Goal: Navigation & Orientation: Find specific page/section

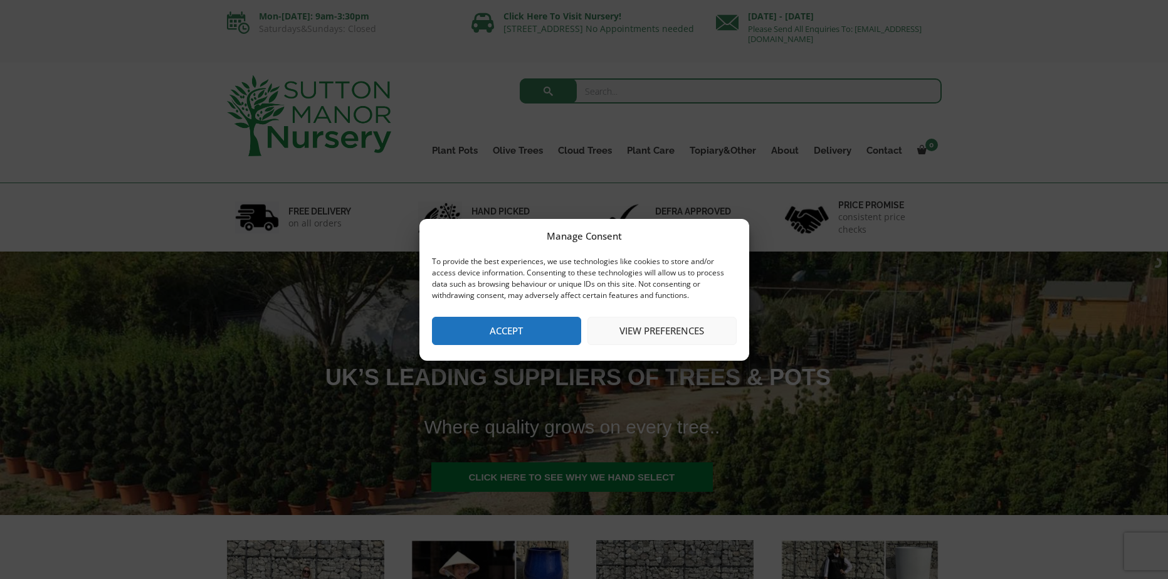
click at [486, 337] on button "Accept" at bounding box center [506, 331] width 149 height 28
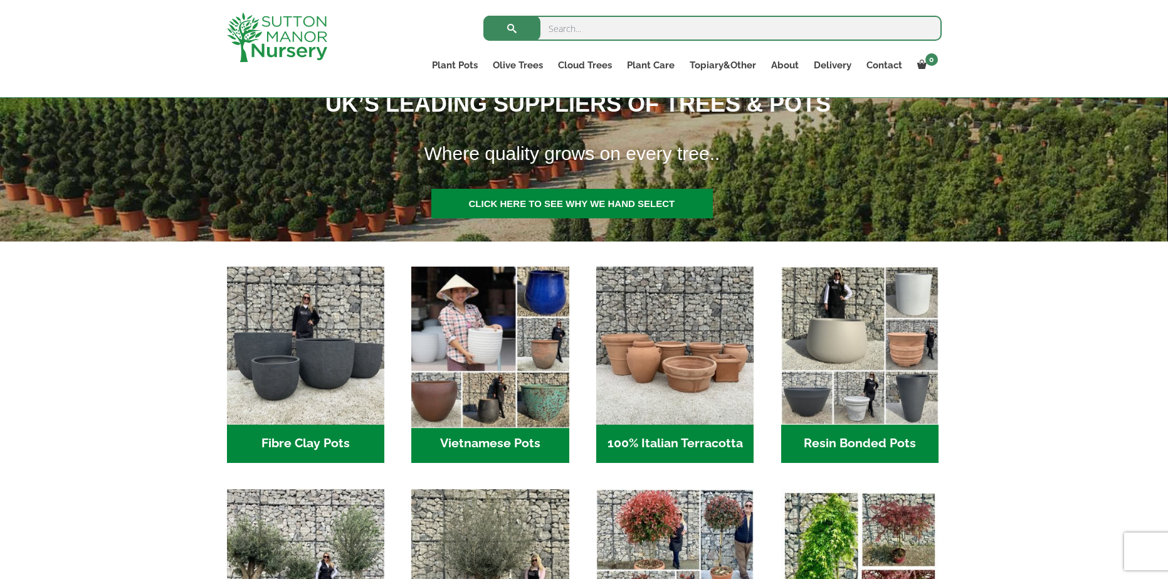
scroll to position [502, 0]
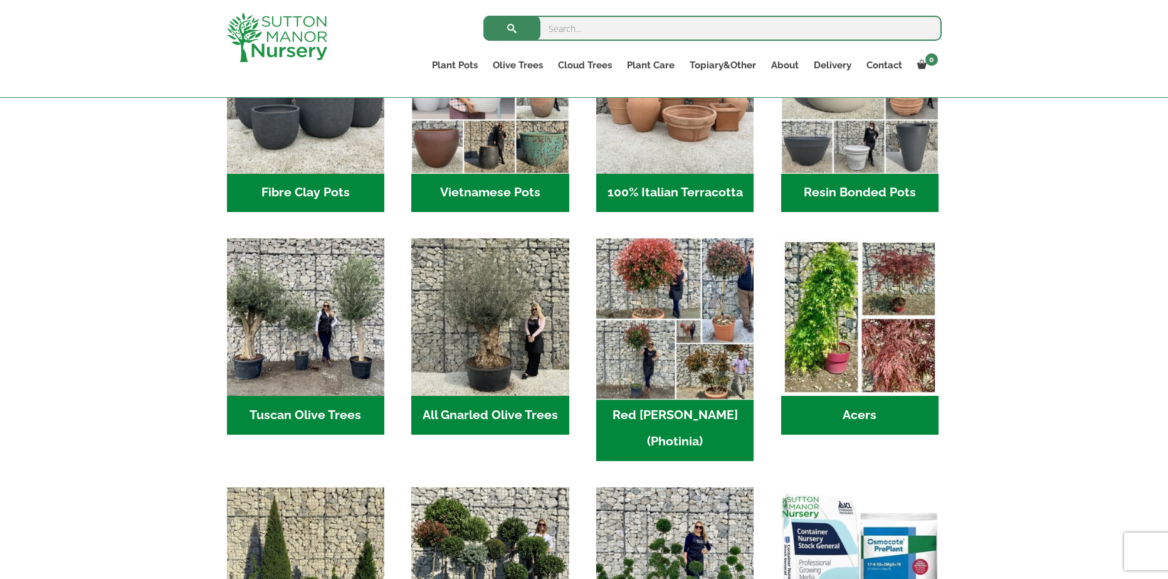
click at [616, 309] on img "Visit product category Red Robin (Photinia)" at bounding box center [676, 318] width 166 height 166
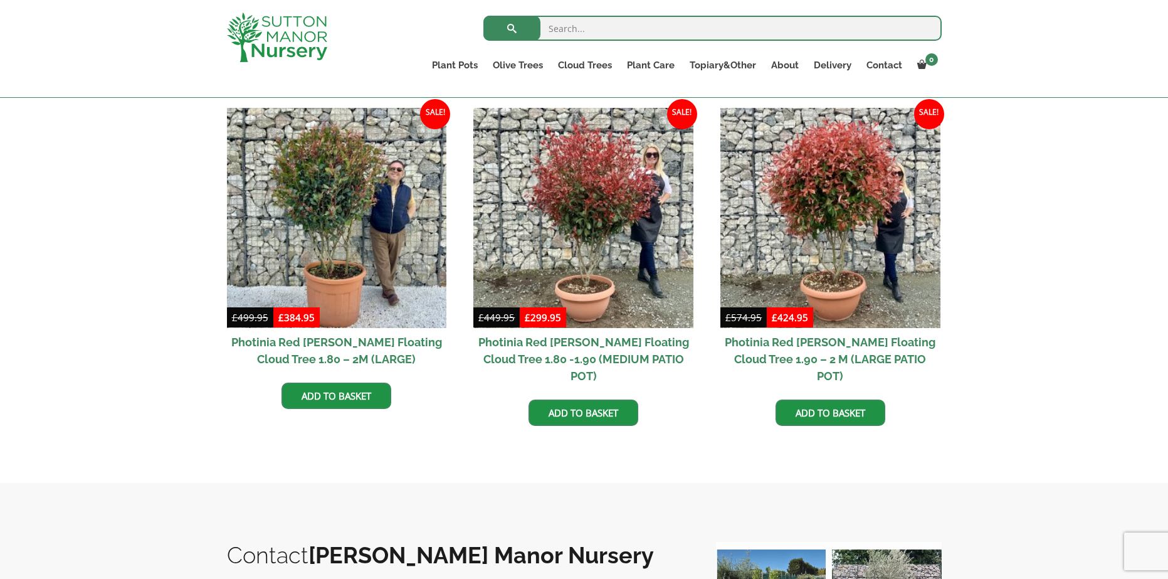
scroll to position [314, 0]
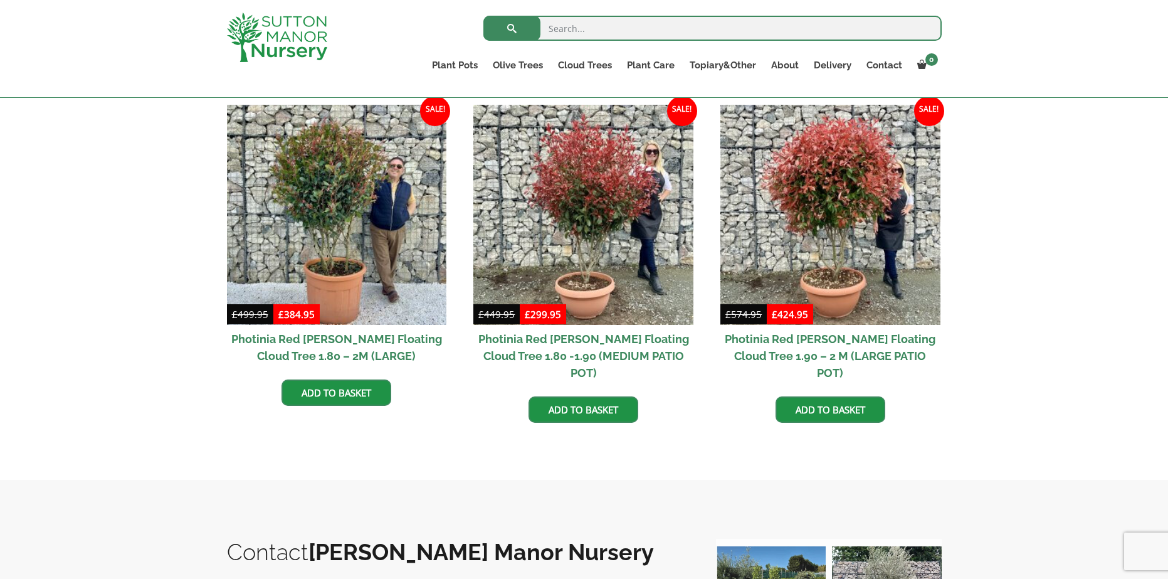
click at [278, 23] on img at bounding box center [277, 38] width 100 height 50
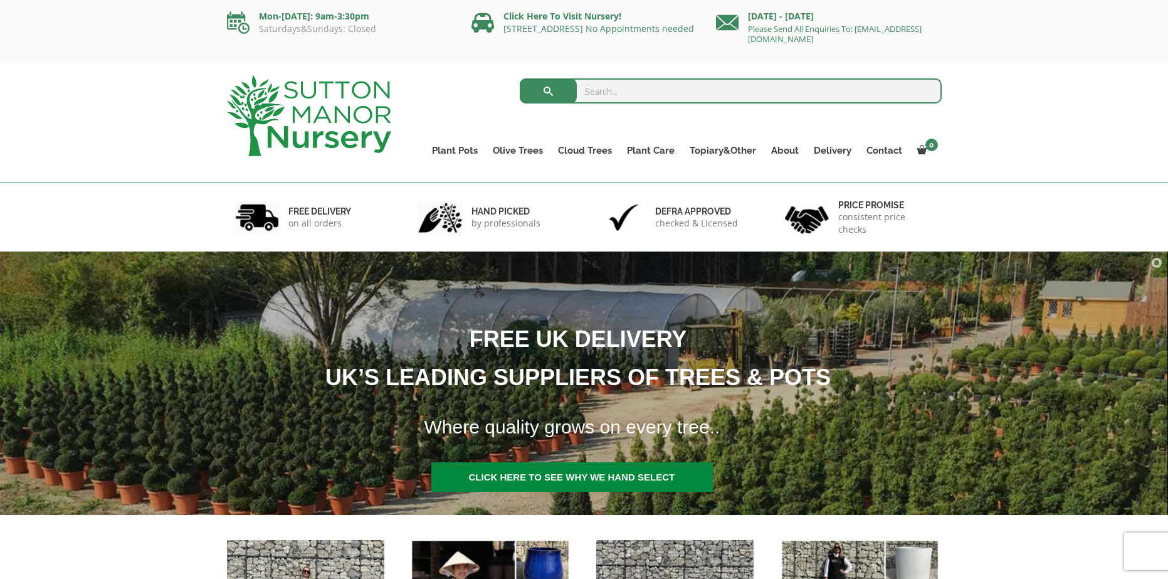
click at [985, 156] on div "Search for: Plant Pots Resin Bonded Pots The Amalfi Pots The Milan Pots The Cap…" at bounding box center [584, 123] width 1168 height 120
